Goal: Transaction & Acquisition: Purchase product/service

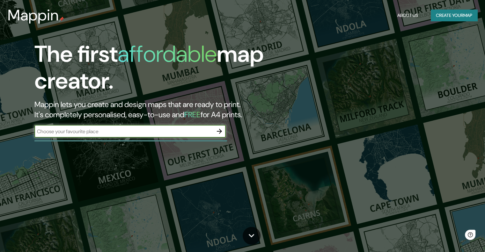
click at [147, 133] on input "text" at bounding box center [123, 131] width 178 height 7
type input "c"
type input "dubai"
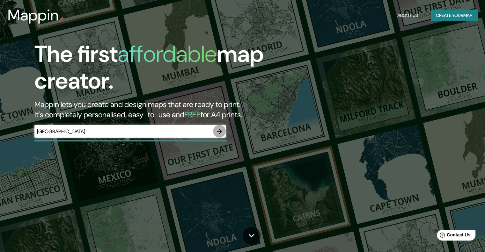
click at [219, 135] on icon "button" at bounding box center [219, 131] width 8 height 8
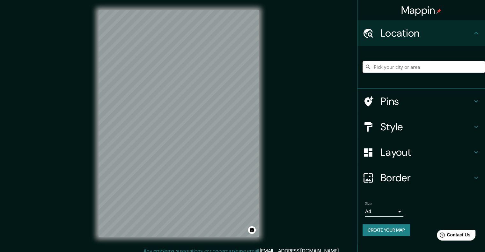
click at [412, 70] on input "Pick your city or area" at bounding box center [423, 66] width 122 height 11
type input "s"
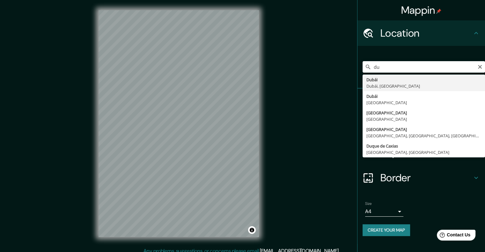
type input "Dubái, [GEOGRAPHIC_DATA], [GEOGRAPHIC_DATA]"
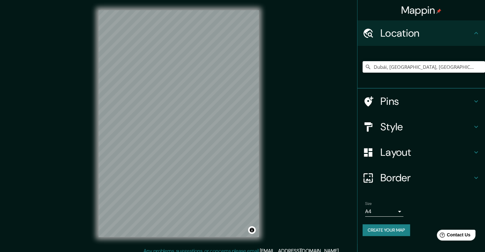
click at [398, 129] on h4 "Style" at bounding box center [426, 126] width 92 height 13
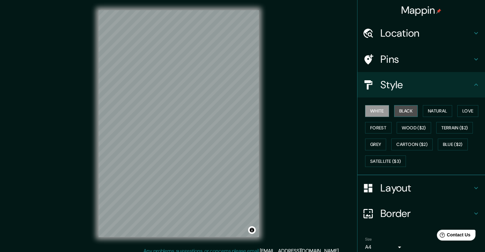
click at [407, 109] on button "Black" at bounding box center [406, 111] width 24 height 12
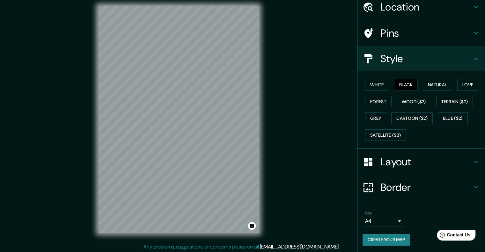
scroll to position [5, 0]
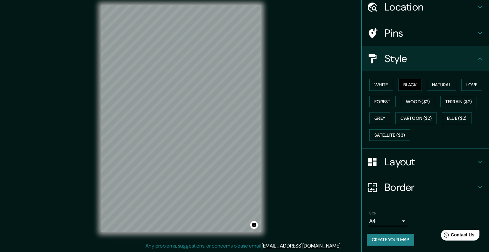
click at [383, 219] on body "Mappin Location [GEOGRAPHIC_DATA], [GEOGRAPHIC_DATA], [GEOGRAPHIC_DATA] Pins St…" at bounding box center [244, 121] width 489 height 252
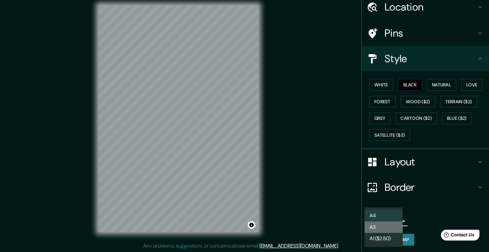
click at [384, 228] on li "A3" at bounding box center [384, 226] width 38 height 11
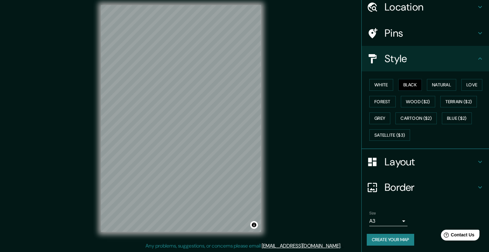
click at [379, 217] on body "Mappin Location Dubái, Dubái, Emiratos Árabes Unidos Pins Style White Black Nat…" at bounding box center [244, 121] width 489 height 252
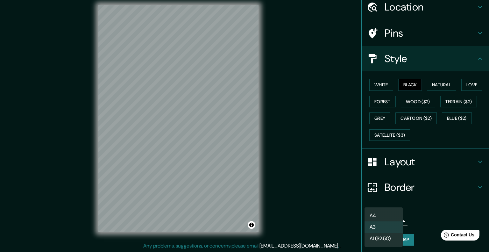
click at [426, 214] on div at bounding box center [244, 126] width 489 height 252
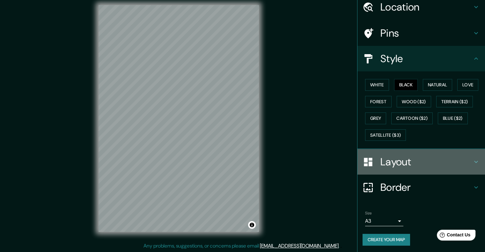
click at [395, 158] on h4 "Layout" at bounding box center [426, 162] width 92 height 13
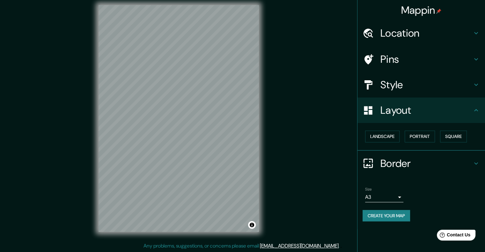
click at [278, 217] on div "Mappin Location Dubái, Dubái, Emiratos Árabes Unidos Pins Style Layout Landscap…" at bounding box center [242, 123] width 485 height 257
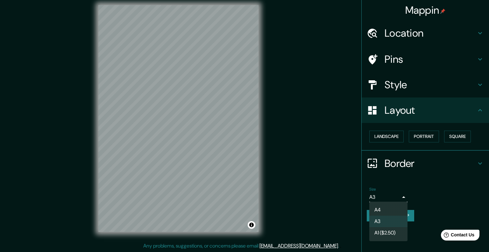
click at [396, 196] on body "Mappin Location Dubái, Dubái, Emiratos Árabes Unidos Pins Style Layout Landscap…" at bounding box center [244, 121] width 489 height 252
click at [393, 235] on li "A1 ($2.50)" at bounding box center [389, 232] width 38 height 11
type input "a3"
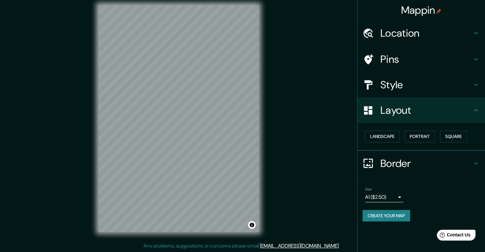
click at [259, 244] on div "Mappin Location Dubái, Dubái, Emiratos Árabes Unidos Pins Style Layout Landscap…" at bounding box center [242, 123] width 485 height 257
click at [262, 249] on div "Mappin Location Dubái, Dubái, Emiratos Árabes Unidos Pins Style Layout Landscap…" at bounding box center [242, 123] width 485 height 257
click at [399, 211] on button "Create your map" at bounding box center [385, 216] width 47 height 12
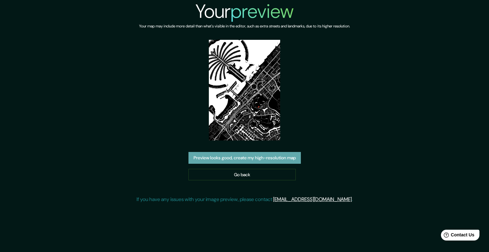
click at [256, 152] on button "Preview looks good, create my high-resolution map" at bounding box center [245, 158] width 112 height 12
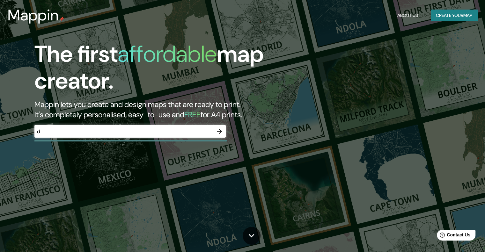
click at [101, 154] on div "The first affordable map creator. Mappin lets you create and design maps that a…" at bounding box center [242, 126] width 485 height 252
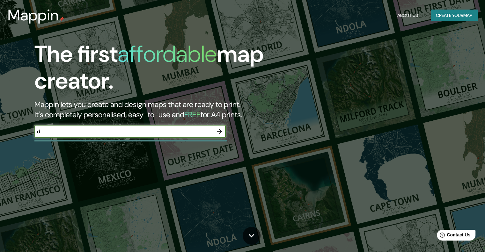
click at [181, 130] on input "d" at bounding box center [123, 131] width 178 height 7
type input "dubai"
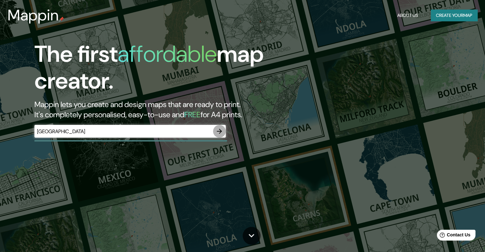
click at [217, 136] on button "button" at bounding box center [219, 131] width 13 height 13
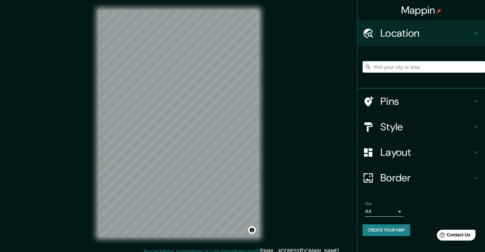
click at [427, 74] on div at bounding box center [423, 67] width 122 height 32
click at [423, 69] on input "Pick your city or area" at bounding box center [423, 66] width 122 height 11
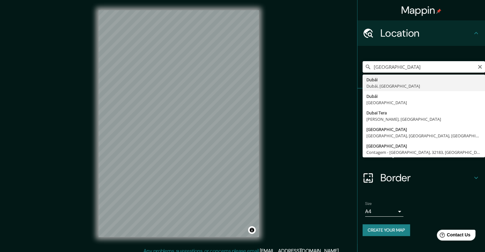
type input "Dubái, [GEOGRAPHIC_DATA], [GEOGRAPHIC_DATA]"
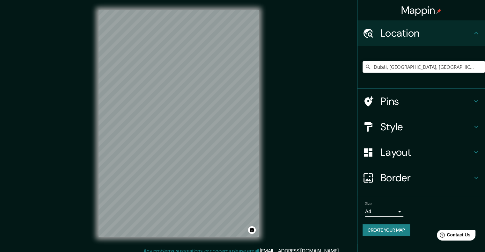
click at [407, 151] on h4 "Layout" at bounding box center [426, 152] width 92 height 13
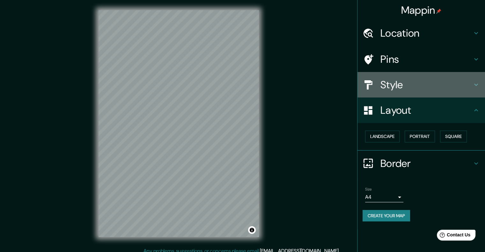
click at [398, 88] on h4 "Style" at bounding box center [426, 84] width 92 height 13
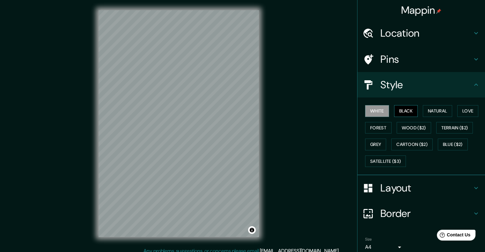
click at [406, 112] on button "Black" at bounding box center [406, 111] width 24 height 12
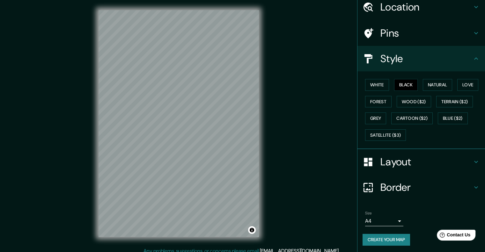
scroll to position [25, 0]
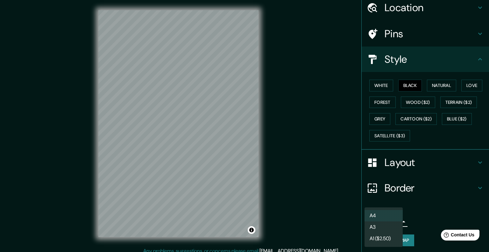
click at [386, 215] on body "Mappin Location Dubái, Dubái, Emiratos Árabes Unidos Pins Style White Black Nat…" at bounding box center [244, 126] width 489 height 252
click at [392, 231] on li "A3" at bounding box center [384, 226] width 38 height 11
type input "a4"
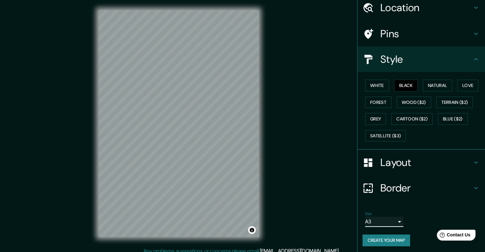
scroll to position [5, 0]
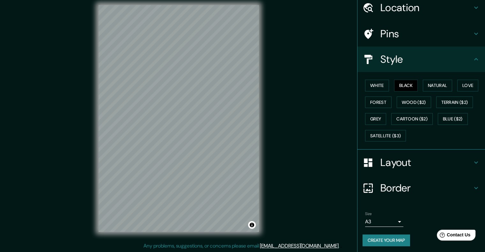
click at [59, 102] on div "Mappin Location [GEOGRAPHIC_DATA], [GEOGRAPHIC_DATA], [GEOGRAPHIC_DATA] Pins St…" at bounding box center [242, 123] width 485 height 257
click at [402, 241] on button "Create your map" at bounding box center [385, 241] width 47 height 12
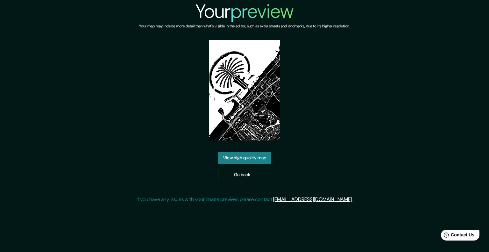
click at [251, 157] on link "View high quality map" at bounding box center [244, 158] width 53 height 12
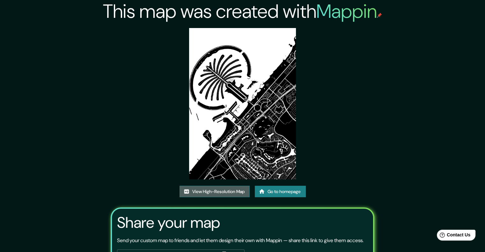
click at [232, 192] on link "View High-Resolution Map" at bounding box center [214, 192] width 70 height 12
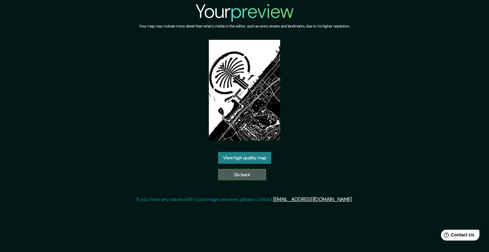
click at [235, 174] on link "Go back" at bounding box center [242, 175] width 48 height 12
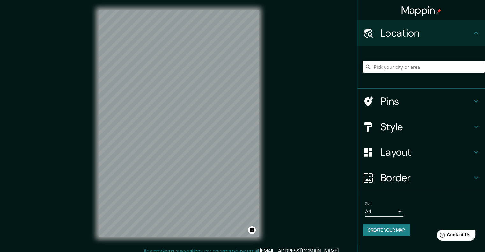
scroll to position [5, 0]
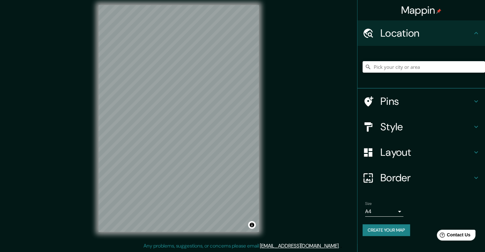
click at [394, 179] on h4 "Border" at bounding box center [426, 177] width 92 height 13
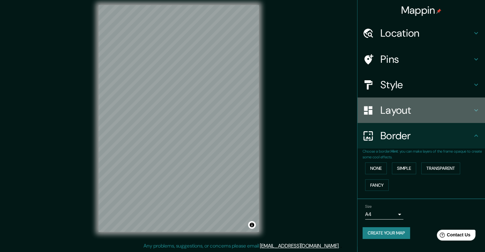
click at [395, 122] on div "Layout" at bounding box center [420, 110] width 127 height 25
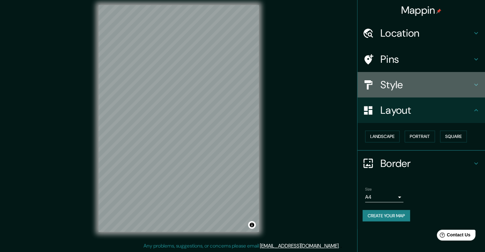
click at [395, 85] on h4 "Style" at bounding box center [426, 84] width 92 height 13
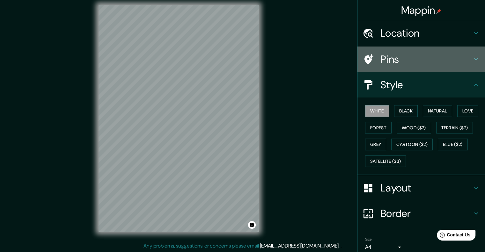
click at [395, 63] on h4 "Pins" at bounding box center [426, 59] width 92 height 13
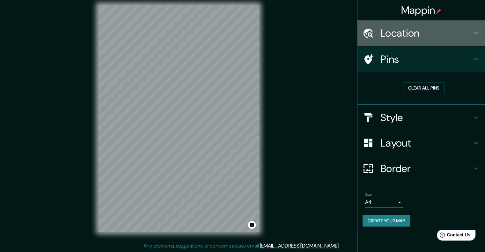
click at [394, 34] on h4 "Location" at bounding box center [426, 33] width 92 height 13
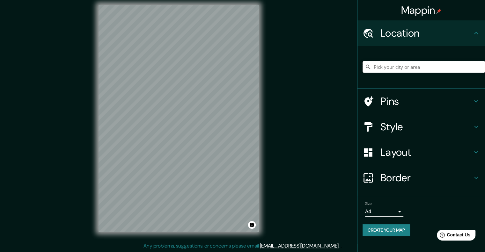
click at [403, 63] on input "Pick your city or area" at bounding box center [423, 66] width 122 height 11
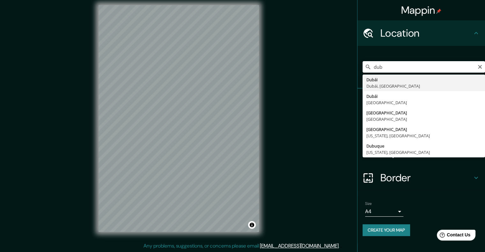
type input "Dubái, [GEOGRAPHIC_DATA], [GEOGRAPHIC_DATA]"
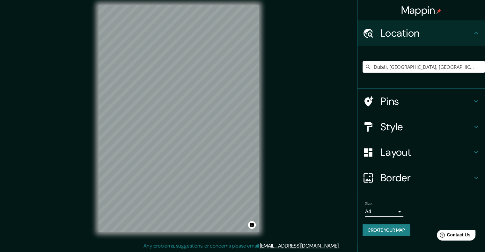
click at [378, 212] on body "Mappin Location Dubái, Dubái, Emiratos Árabes Unidos Pins Style Layout Border C…" at bounding box center [242, 121] width 485 height 252
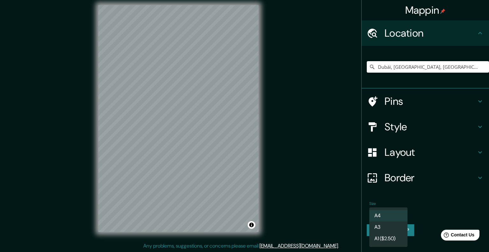
click at [378, 228] on li "A3" at bounding box center [389, 226] width 38 height 11
type input "a4"
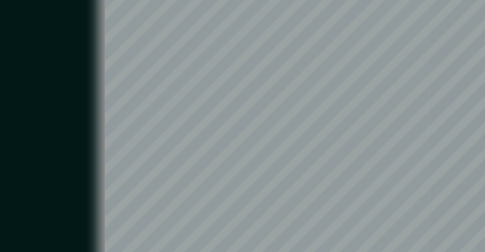
drag, startPoint x: 88, startPoint y: 112, endPoint x: 96, endPoint y: 87, distance: 26.5
click at [96, 87] on div "© Mapbox © OpenStreetMap Improve this map" at bounding box center [178, 118] width 181 height 247
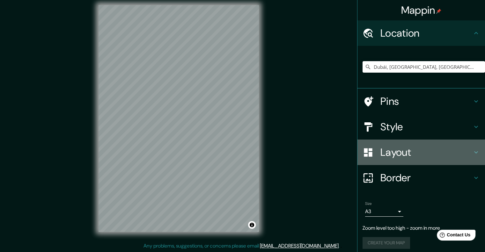
click at [399, 152] on h4 "Layout" at bounding box center [426, 152] width 92 height 13
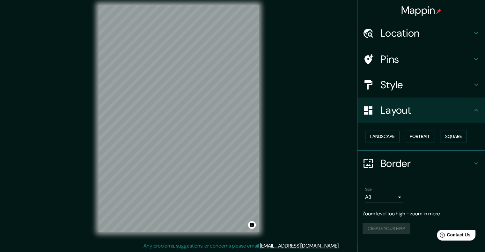
click at [400, 172] on div "Border" at bounding box center [420, 163] width 127 height 25
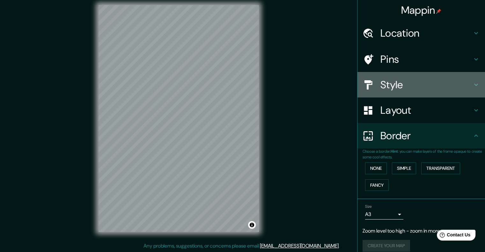
click at [392, 89] on h4 "Style" at bounding box center [426, 84] width 92 height 13
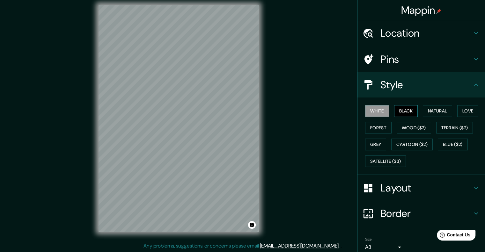
click at [401, 109] on button "Black" at bounding box center [406, 111] width 24 height 12
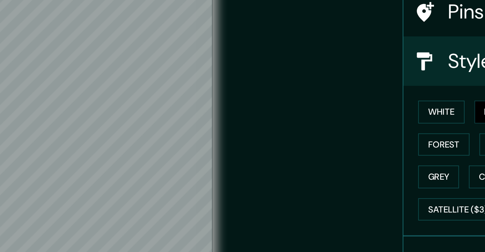
drag, startPoint x: 308, startPoint y: 110, endPoint x: 359, endPoint y: 118, distance: 50.9
click at [359, 118] on div "Mappin Location Dubái, Dubái, Emiratos Árabes Unidos Pins Style White Black Nat…" at bounding box center [242, 123] width 485 height 257
drag, startPoint x: 298, startPoint y: 120, endPoint x: 321, endPoint y: 124, distance: 23.8
click at [321, 124] on div "Mappin Location Dubái, Dubái, Emiratos Árabes Unidos Pins Style White Black Nat…" at bounding box center [242, 123] width 485 height 257
drag, startPoint x: 321, startPoint y: 124, endPoint x: 344, endPoint y: 129, distance: 23.2
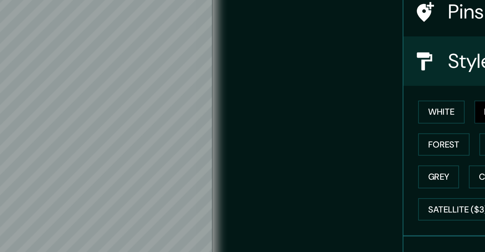
click at [344, 129] on div "Mappin Location Dubái, Dubái, Emiratos Árabes Unidos Pins Style White Black Nat…" at bounding box center [242, 123] width 485 height 257
drag, startPoint x: 269, startPoint y: 78, endPoint x: 368, endPoint y: 112, distance: 104.2
drag, startPoint x: 368, startPoint y: 112, endPoint x: 293, endPoint y: 116, distance: 75.3
click at [293, 116] on div "Mappin Location Dubái, Dubái, Emiratos Árabes Unidos Pins Style White Black Nat…" at bounding box center [242, 123] width 485 height 257
drag, startPoint x: 294, startPoint y: 103, endPoint x: 312, endPoint y: 103, distance: 17.8
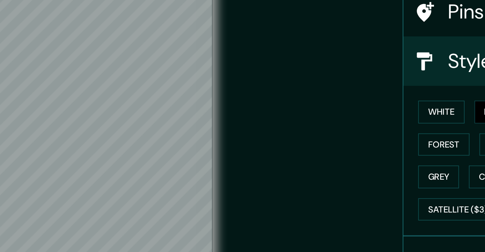
click at [312, 103] on div "Mappin Location Dubái, Dubái, Emiratos Árabes Unidos Pins Style White Black Nat…" at bounding box center [242, 123] width 485 height 257
drag, startPoint x: 337, startPoint y: 92, endPoint x: 356, endPoint y: 98, distance: 19.0
click at [356, 98] on div "Mappin Location Dubái, Dubái, Emiratos Árabes Unidos Pins Style White Black Nat…" at bounding box center [242, 123] width 485 height 257
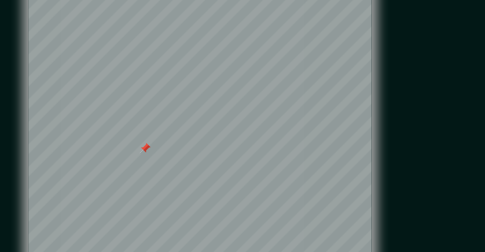
click at [150, 131] on div at bounding box center [152, 128] width 5 height 5
click at [280, 118] on div "Mappin Location Dubái, Dubái, Emiratos Árabes Unidos Pins Style White Black Nat…" at bounding box center [242, 123] width 485 height 257
drag, startPoint x: 288, startPoint y: 91, endPoint x: 289, endPoint y: 85, distance: 6.7
click at [289, 85] on div "Mappin Location Dubái, Dubái, Emiratos Árabes Unidos Pins Style White Black Nat…" at bounding box center [242, 123] width 485 height 257
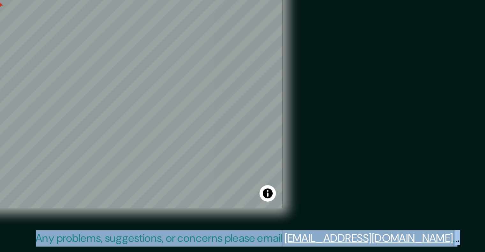
drag, startPoint x: 311, startPoint y: 75, endPoint x: 357, endPoint y: 188, distance: 122.1
click at [357, 188] on html "Mappin Location Dubái, Dubái, Emiratos Árabes Unidos Pins Style White Black Nat…" at bounding box center [242, 121] width 485 height 252
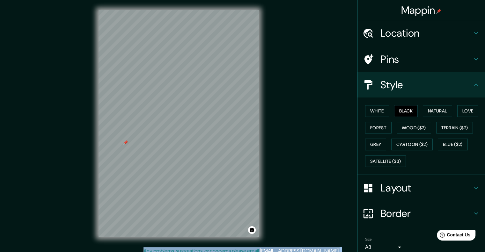
scroll to position [0, 0]
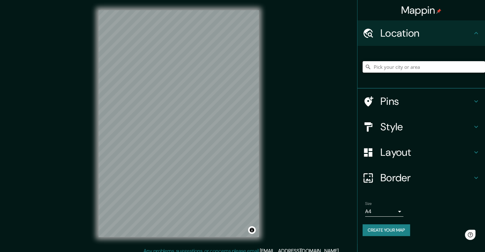
click at [378, 67] on input "Pick your city or area" at bounding box center [423, 66] width 122 height 11
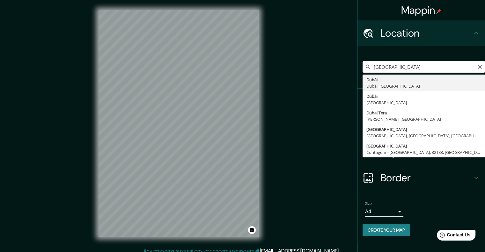
type input "Dubái, [GEOGRAPHIC_DATA], [GEOGRAPHIC_DATA]"
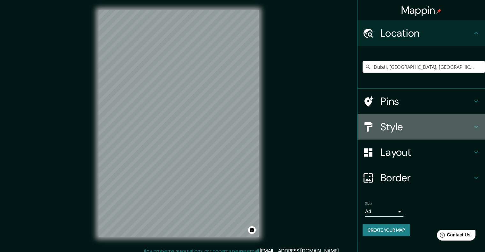
click at [402, 128] on h4 "Style" at bounding box center [426, 126] width 92 height 13
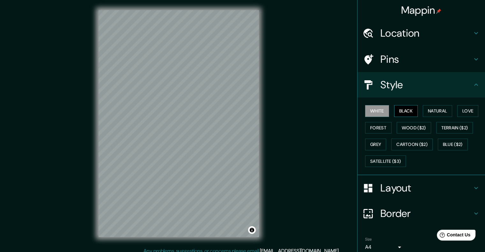
click at [403, 110] on button "Black" at bounding box center [406, 111] width 24 height 12
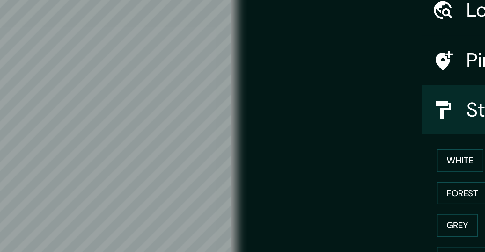
drag, startPoint x: 270, startPoint y: 86, endPoint x: 331, endPoint y: 106, distance: 64.3
drag, startPoint x: 331, startPoint y: 106, endPoint x: 286, endPoint y: 153, distance: 64.7
click at [286, 153] on div "Mappin Location Dubái, Dubái, Emiratos Árabes Unidos Pins Style White Black Nat…" at bounding box center [242, 128] width 485 height 257
drag, startPoint x: 280, startPoint y: 121, endPoint x: 300, endPoint y: 121, distance: 20.1
click at [300, 121] on div "Mappin Location Dubái, Dubái, Emiratos Árabes Unidos Pins Style White Black Nat…" at bounding box center [242, 128] width 485 height 257
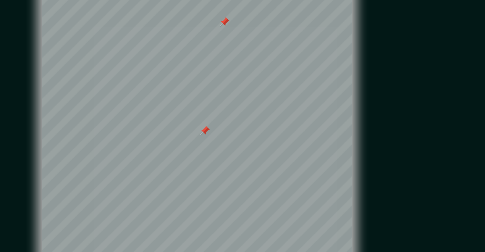
click at [184, 96] on div at bounding box center [182, 95] width 5 height 5
click at [192, 41] on div at bounding box center [192, 39] width 5 height 5
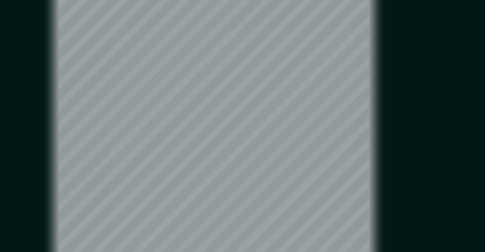
click at [270, 69] on div "© Mapbox © OpenStreetMap Improve this map" at bounding box center [178, 123] width 436 height 227
click at [206, 77] on div at bounding box center [205, 76] width 5 height 5
click at [304, 72] on div "© Mapbox © OpenStreetMap Improve this map" at bounding box center [178, 123] width 436 height 227
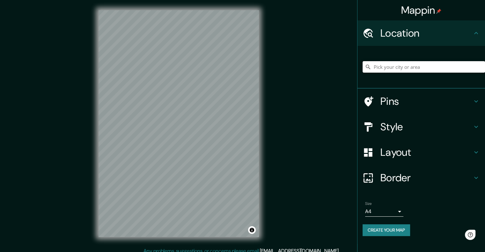
click at [450, 70] on input "Pick your city or area" at bounding box center [423, 66] width 122 height 11
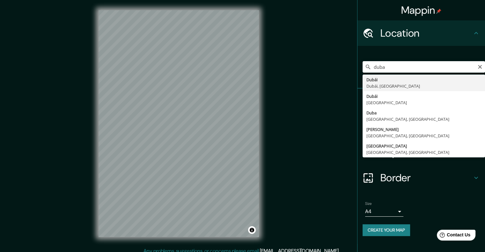
type input "Dubái, [GEOGRAPHIC_DATA], [GEOGRAPHIC_DATA]"
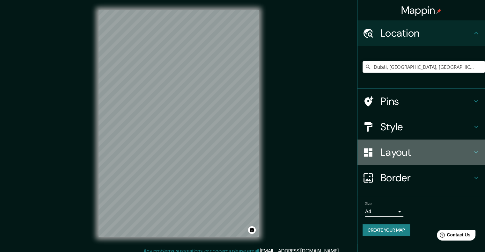
click at [420, 150] on h4 "Layout" at bounding box center [426, 152] width 92 height 13
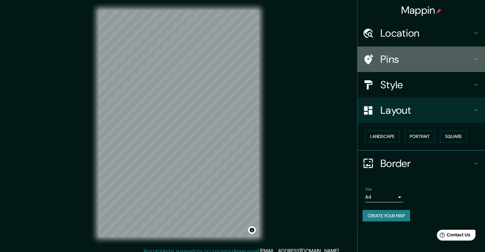
click at [412, 66] on div "Pins" at bounding box center [420, 59] width 127 height 25
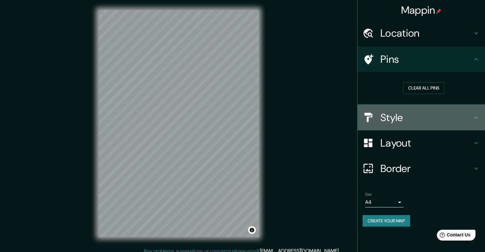
click at [412, 120] on h4 "Style" at bounding box center [426, 117] width 92 height 13
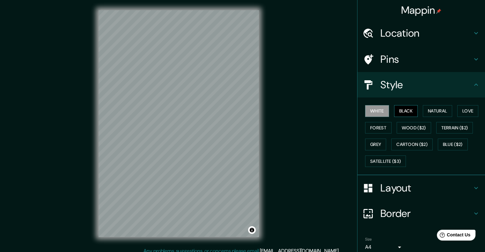
click at [404, 108] on button "Black" at bounding box center [406, 111] width 24 height 12
click at [330, 65] on div "Mappin Location [GEOGRAPHIC_DATA], [GEOGRAPHIC_DATA], [GEOGRAPHIC_DATA] Pins St…" at bounding box center [242, 128] width 485 height 257
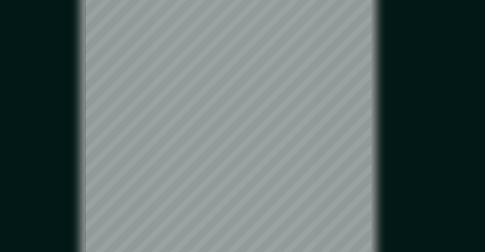
scroll to position [5, 0]
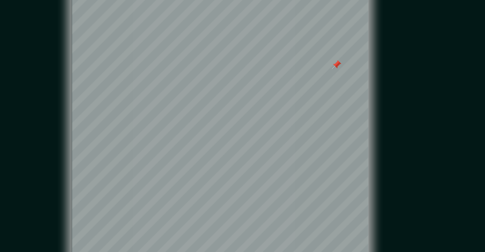
drag, startPoint x: 279, startPoint y: 86, endPoint x: 283, endPoint y: 85, distance: 4.2
click at [283, 85] on div "Mappin Location [GEOGRAPHIC_DATA], [GEOGRAPHIC_DATA], [GEOGRAPHIC_DATA] Pins St…" at bounding box center [242, 123] width 485 height 257
drag, startPoint x: 283, startPoint y: 85, endPoint x: 280, endPoint y: 87, distance: 3.7
click at [280, 87] on div "Mappin Location [GEOGRAPHIC_DATA], [GEOGRAPHIC_DATA], [GEOGRAPHIC_DATA] Pins St…" at bounding box center [242, 123] width 485 height 257
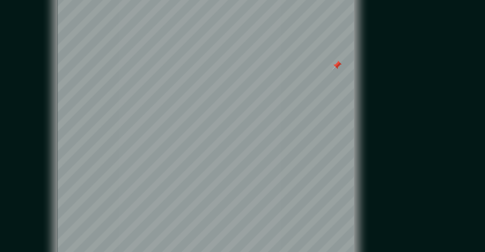
drag, startPoint x: 285, startPoint y: 73, endPoint x: 278, endPoint y: 61, distance: 13.7
click at [278, 61] on div "Mappin Location [GEOGRAPHIC_DATA], [GEOGRAPHIC_DATA], [GEOGRAPHIC_DATA] Pins St…" at bounding box center [242, 123] width 485 height 257
drag, startPoint x: 278, startPoint y: 61, endPoint x: 279, endPoint y: 65, distance: 4.6
click at [279, 65] on div "Mappin Location [GEOGRAPHIC_DATA], [GEOGRAPHIC_DATA], [GEOGRAPHIC_DATA] Pins St…" at bounding box center [242, 123] width 485 height 257
click at [280, 81] on div "Mappin Location [GEOGRAPHIC_DATA], [GEOGRAPHIC_DATA], [GEOGRAPHIC_DATA] Pins St…" at bounding box center [242, 123] width 485 height 257
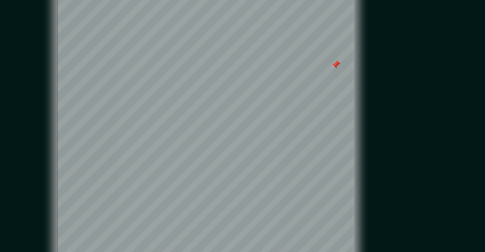
click at [312, 66] on div "Mappin Location [GEOGRAPHIC_DATA], [GEOGRAPHIC_DATA], [GEOGRAPHIC_DATA] Pins St…" at bounding box center [242, 123] width 485 height 257
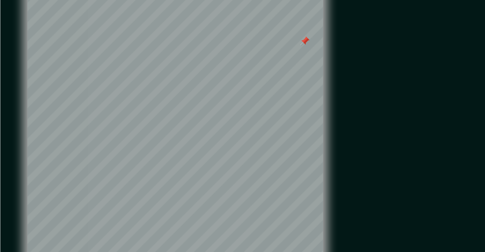
scroll to position [0, 0]
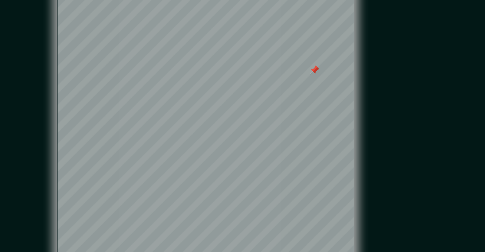
click at [263, 98] on div "© Mapbox © OpenStreetMap Improve this map" at bounding box center [178, 123] width 181 height 247
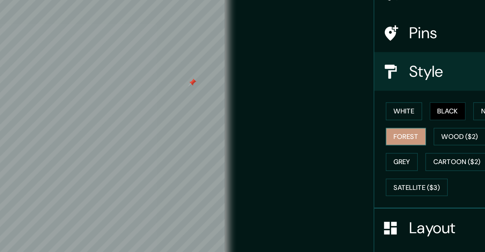
drag, startPoint x: 325, startPoint y: 111, endPoint x: 386, endPoint y: 124, distance: 61.9
click at [386, 124] on div "Mappin Location [GEOGRAPHIC_DATA], [GEOGRAPHIC_DATA], [GEOGRAPHIC_DATA] Pins St…" at bounding box center [242, 128] width 485 height 257
drag, startPoint x: 301, startPoint y: 119, endPoint x: 339, endPoint y: 121, distance: 37.6
click at [339, 121] on div "Mappin Location [GEOGRAPHIC_DATA], [GEOGRAPHIC_DATA], [GEOGRAPHIC_DATA] Pins St…" at bounding box center [242, 128] width 485 height 257
click at [281, 121] on div "Mappin Location [GEOGRAPHIC_DATA], [GEOGRAPHIC_DATA], [GEOGRAPHIC_DATA] Pins St…" at bounding box center [242, 128] width 485 height 257
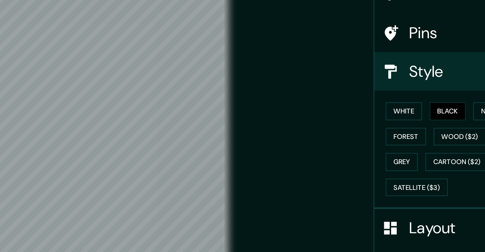
drag, startPoint x: 279, startPoint y: 118, endPoint x: 321, endPoint y: 118, distance: 41.1
click at [321, 118] on div "Mappin Location [GEOGRAPHIC_DATA], [GEOGRAPHIC_DATA], [GEOGRAPHIC_DATA] Pins St…" at bounding box center [242, 128] width 485 height 257
drag, startPoint x: 331, startPoint y: 128, endPoint x: 368, endPoint y: 134, distance: 37.5
click at [368, 134] on div "Mappin Location [GEOGRAPHIC_DATA], [GEOGRAPHIC_DATA], [GEOGRAPHIC_DATA] Pins St…" at bounding box center [242, 128] width 485 height 257
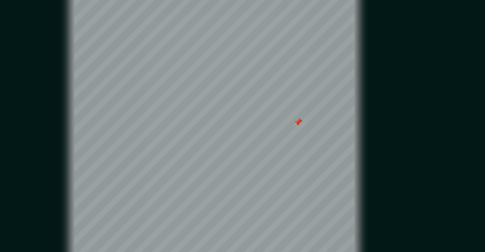
click at [226, 108] on div at bounding box center [226, 107] width 5 height 5
click at [210, 90] on div at bounding box center [210, 87] width 5 height 5
click at [256, 83] on div at bounding box center [254, 82] width 5 height 5
click at [258, 75] on div at bounding box center [259, 75] width 5 height 5
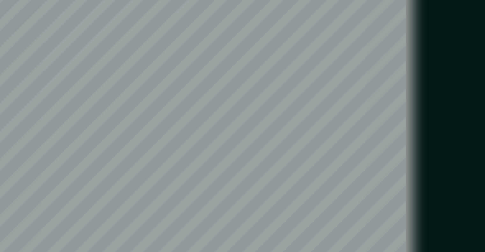
click at [272, 65] on div "Mappin Location [GEOGRAPHIC_DATA], [GEOGRAPHIC_DATA], [GEOGRAPHIC_DATA] Pins St…" at bounding box center [242, 128] width 485 height 257
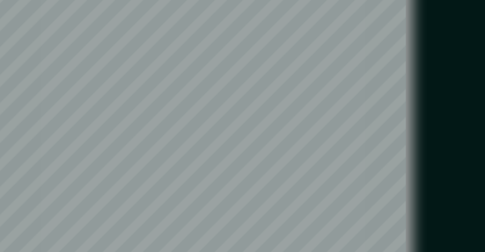
click at [272, 65] on div "Mappin Location [GEOGRAPHIC_DATA], [GEOGRAPHIC_DATA], [GEOGRAPHIC_DATA] Pins St…" at bounding box center [242, 128] width 485 height 257
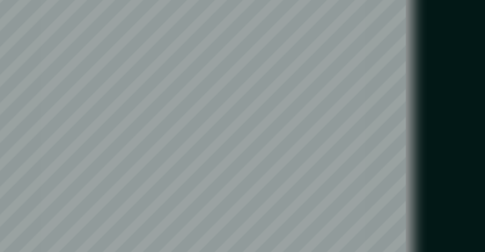
click at [272, 65] on div "Mappin Location [GEOGRAPHIC_DATA], [GEOGRAPHIC_DATA], [GEOGRAPHIC_DATA] Pins St…" at bounding box center [242, 128] width 485 height 257
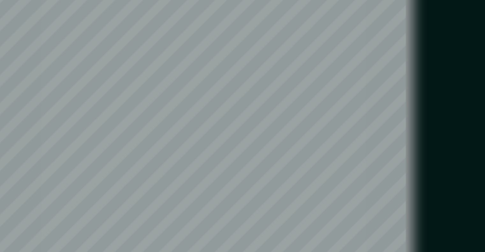
click at [272, 65] on div "Mappin Location [GEOGRAPHIC_DATA], [GEOGRAPHIC_DATA], [GEOGRAPHIC_DATA] Pins St…" at bounding box center [242, 128] width 485 height 257
drag, startPoint x: 290, startPoint y: 89, endPoint x: 274, endPoint y: 55, distance: 37.5
click at [274, 55] on div "Mappin Location [GEOGRAPHIC_DATA], [GEOGRAPHIC_DATA], [GEOGRAPHIC_DATA] Pins St…" at bounding box center [242, 128] width 485 height 257
click at [274, 59] on div "Mappin Location [GEOGRAPHIC_DATA], [GEOGRAPHIC_DATA], [GEOGRAPHIC_DATA] Pins St…" at bounding box center [242, 128] width 485 height 257
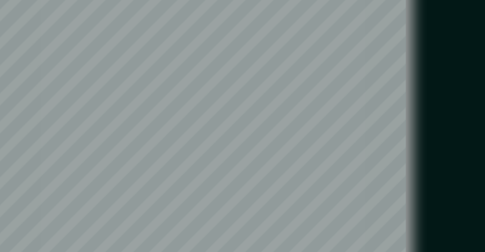
click at [274, 59] on div "Mappin Location [GEOGRAPHIC_DATA], [GEOGRAPHIC_DATA], [GEOGRAPHIC_DATA] Pins St…" at bounding box center [242, 128] width 485 height 257
drag, startPoint x: 274, startPoint y: 55, endPoint x: 274, endPoint y: 59, distance: 3.8
click at [274, 59] on div "Mappin Location [GEOGRAPHIC_DATA], [GEOGRAPHIC_DATA], [GEOGRAPHIC_DATA] Pins St…" at bounding box center [242, 128] width 485 height 257
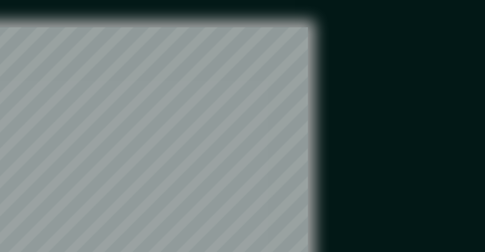
drag, startPoint x: 300, startPoint y: 55, endPoint x: 292, endPoint y: 3, distance: 52.9
drag, startPoint x: 292, startPoint y: 3, endPoint x: 299, endPoint y: 53, distance: 51.2
click at [299, 53] on div "Mappin Location [GEOGRAPHIC_DATA], [GEOGRAPHIC_DATA], [GEOGRAPHIC_DATA] Pins St…" at bounding box center [242, 128] width 485 height 257
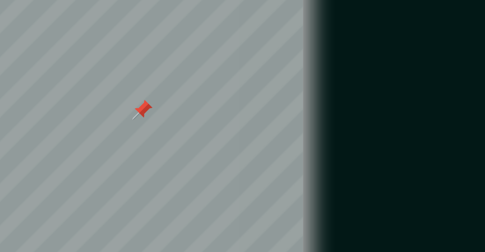
click at [219, 111] on div at bounding box center [218, 113] width 5 height 5
click at [219, 111] on div at bounding box center [220, 110] width 5 height 5
